Goal: Obtain resource: Obtain resource

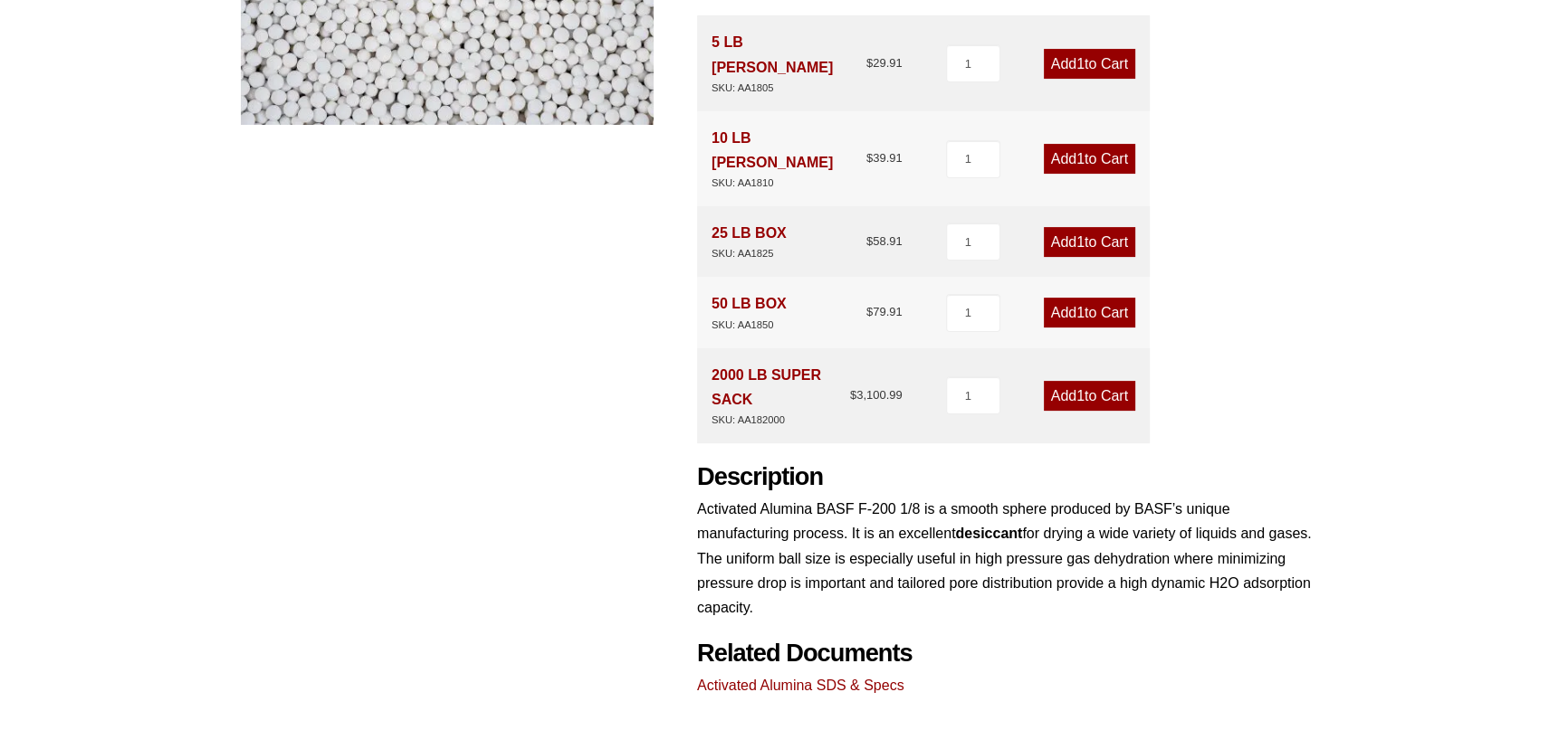
scroll to position [576, 0]
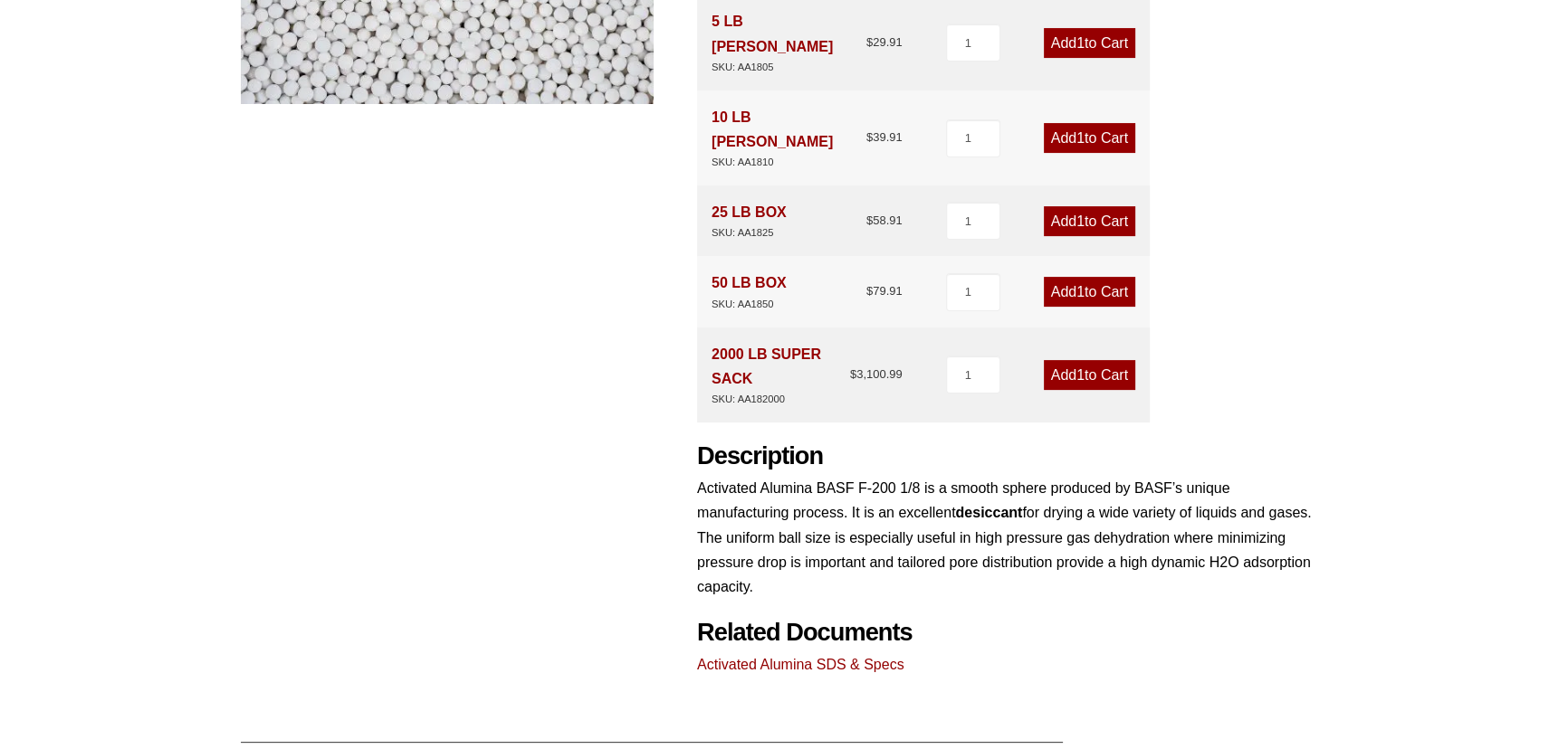
click at [824, 657] on link "Activated Alumina SDS & Specs" at bounding box center [800, 664] width 208 height 16
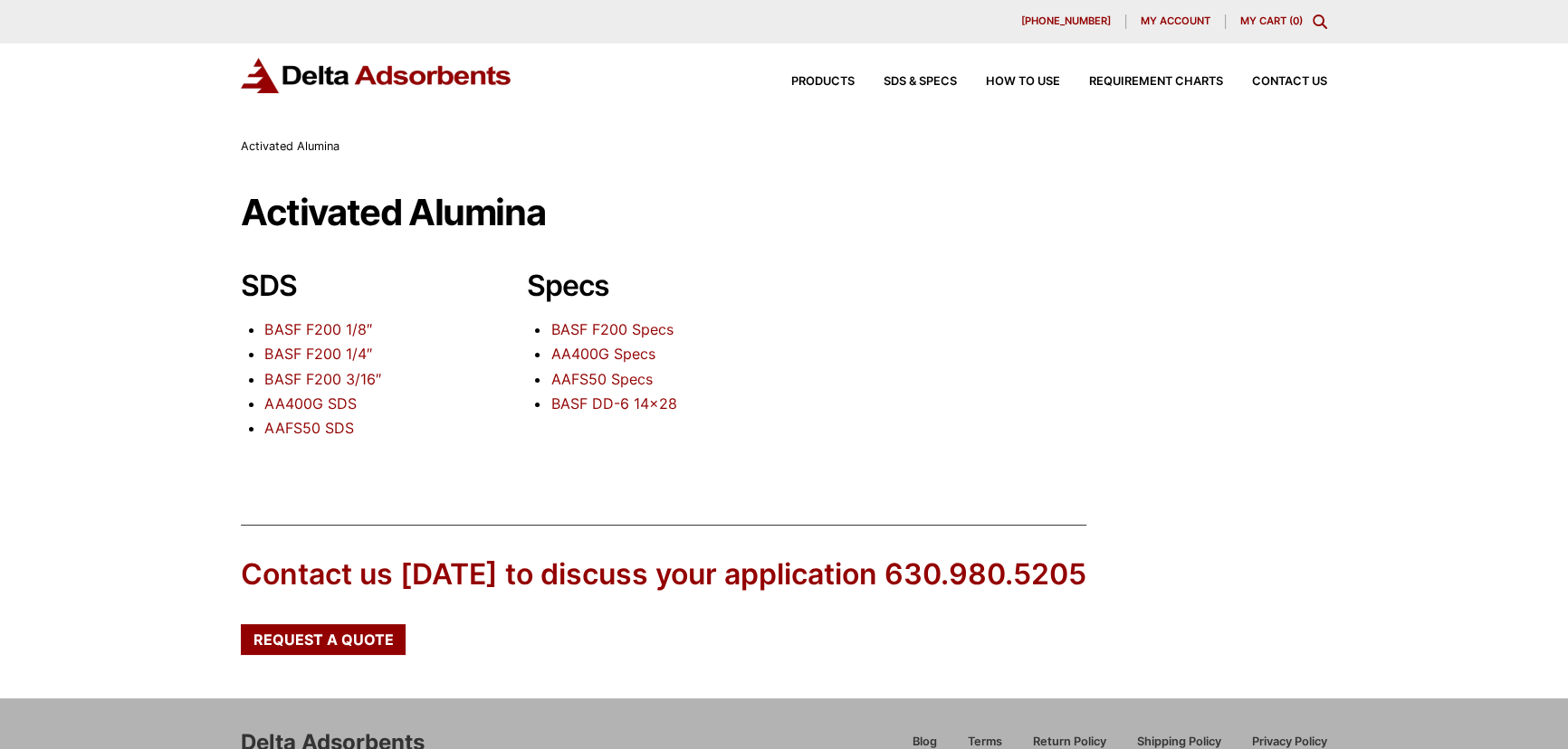
click at [341, 332] on link "BASF F200 1/8″" at bounding box center [317, 328] width 107 height 18
click at [583, 327] on link "BASF F200 Specs" at bounding box center [610, 328] width 122 height 18
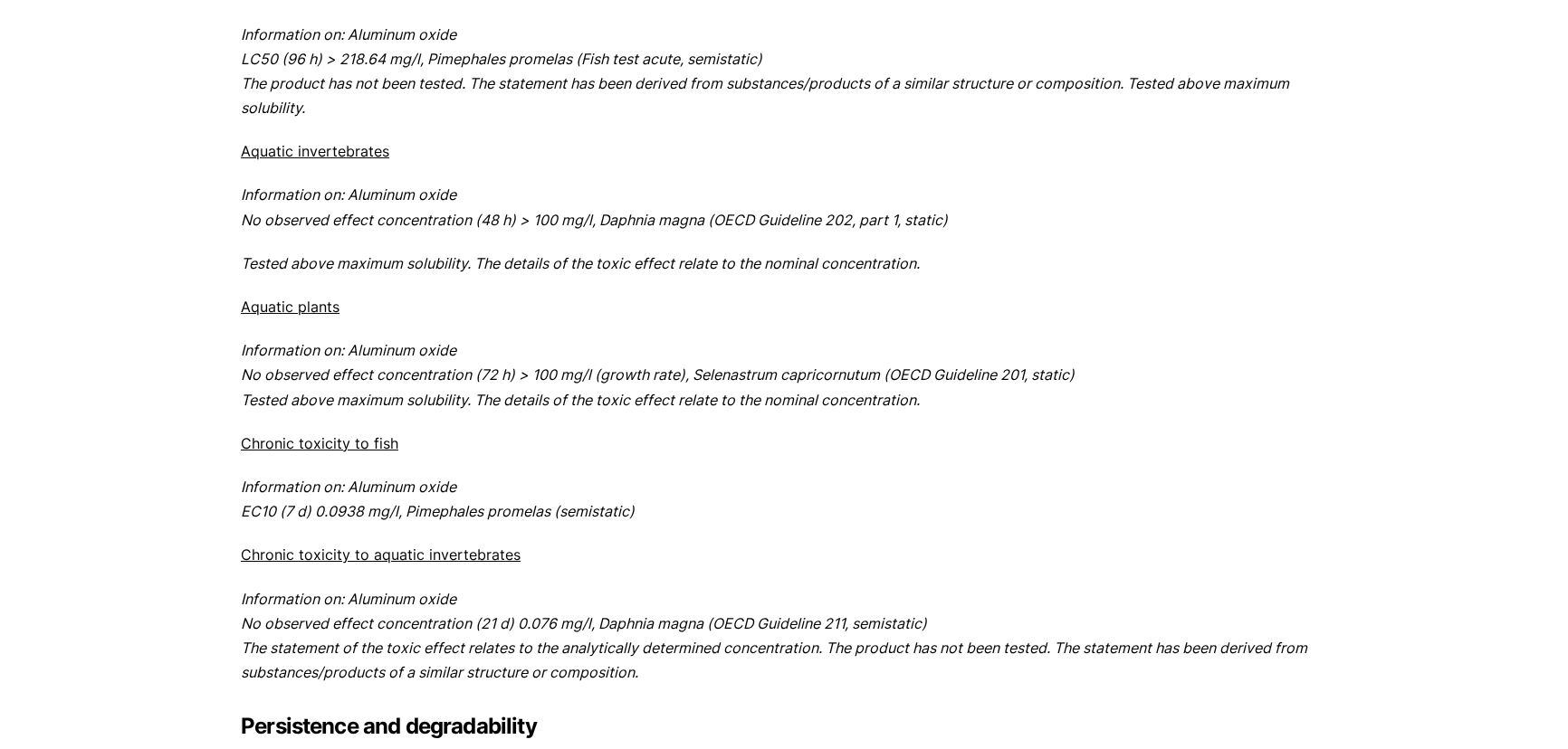
scroll to position [8145, 0]
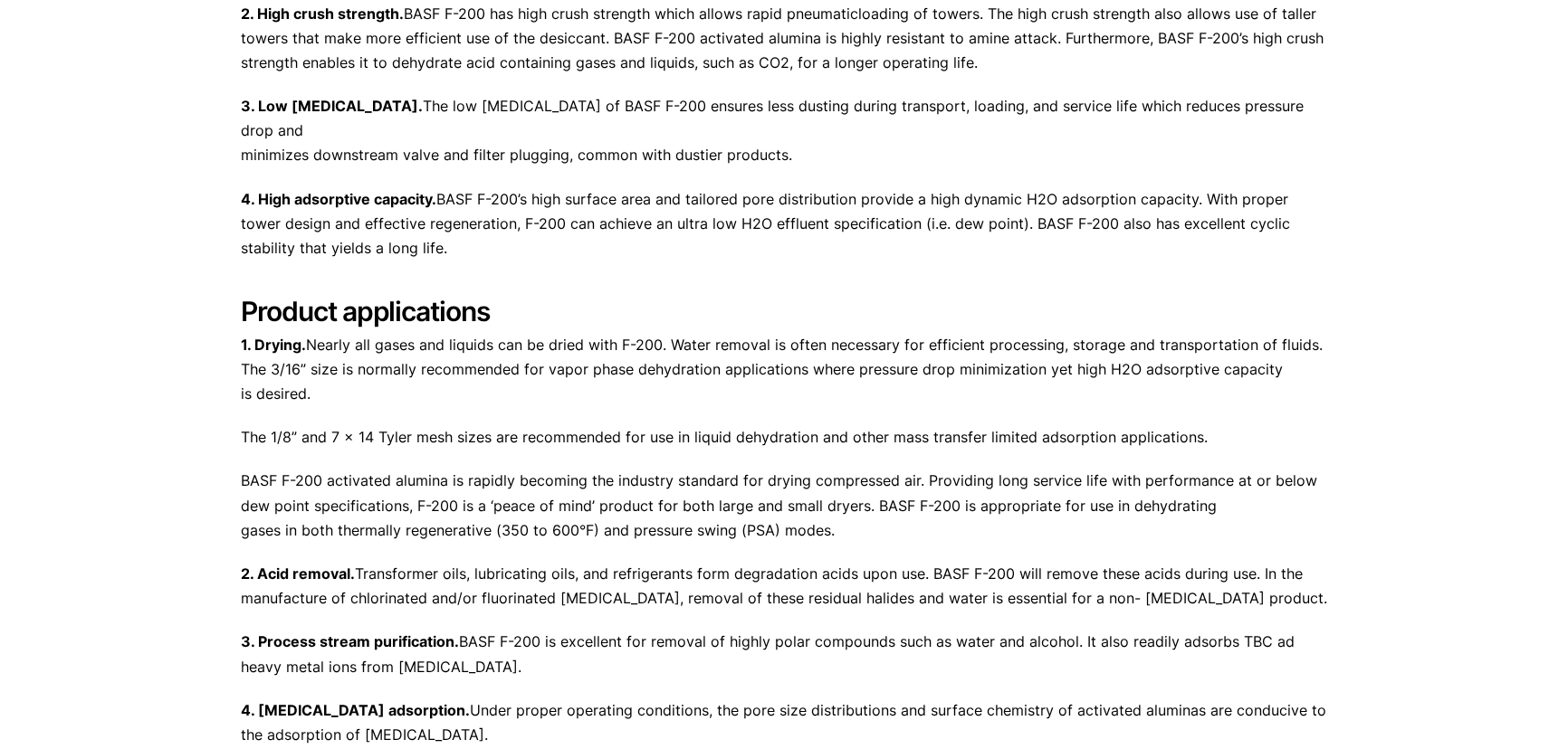
scroll to position [576, 0]
